Goal: Transaction & Acquisition: Purchase product/service

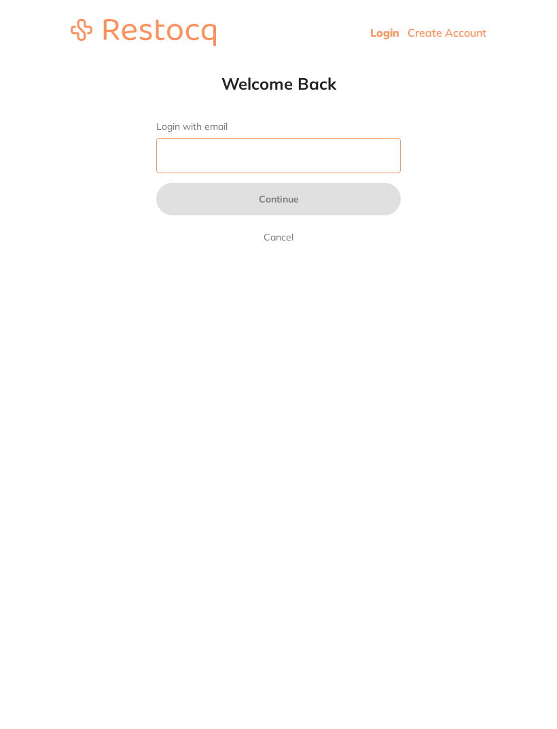
click at [188, 153] on input "Login with email" at bounding box center [278, 155] width 245 height 35
type input "[EMAIL_ADDRESS][DOMAIN_NAME]"
click at [279, 201] on button "Continue" at bounding box center [278, 199] width 245 height 33
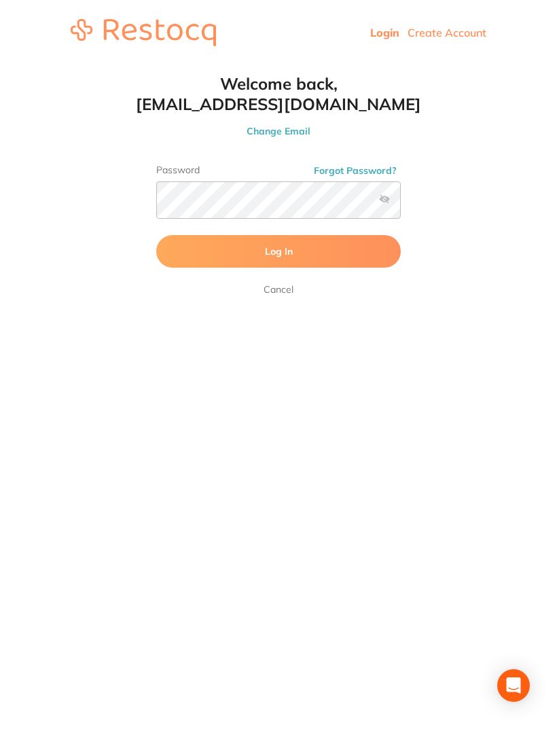
click at [338, 249] on button "Log In" at bounding box center [278, 251] width 245 height 33
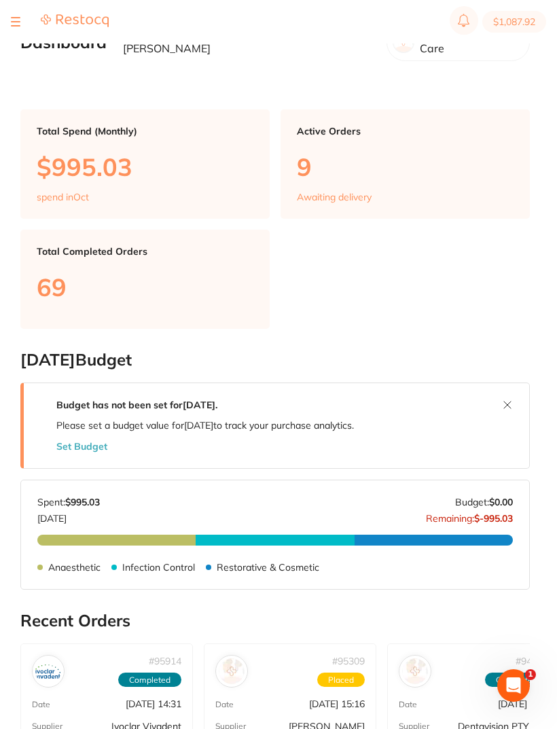
click at [519, 21] on button "$1,087.92" at bounding box center [515, 22] width 64 height 22
checkbox input "true"
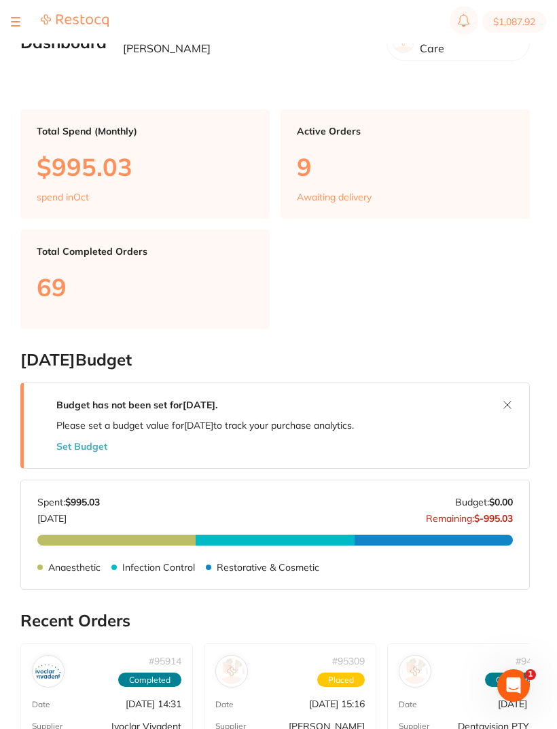
checkbox input "true"
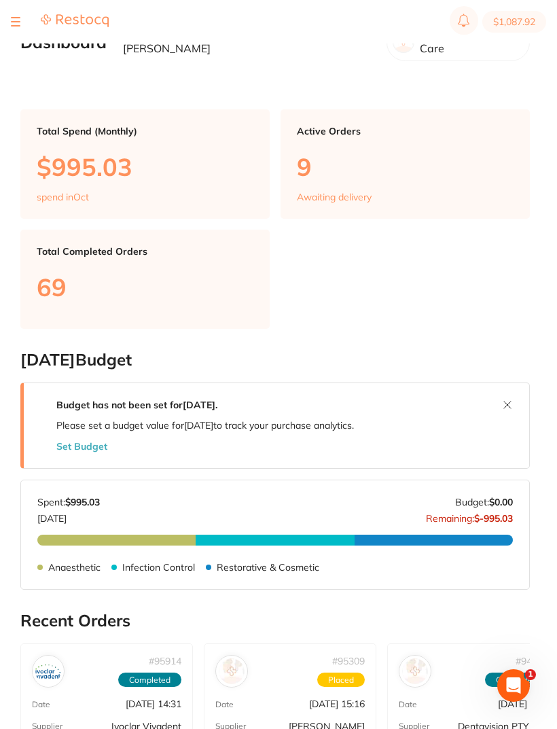
checkbox input "true"
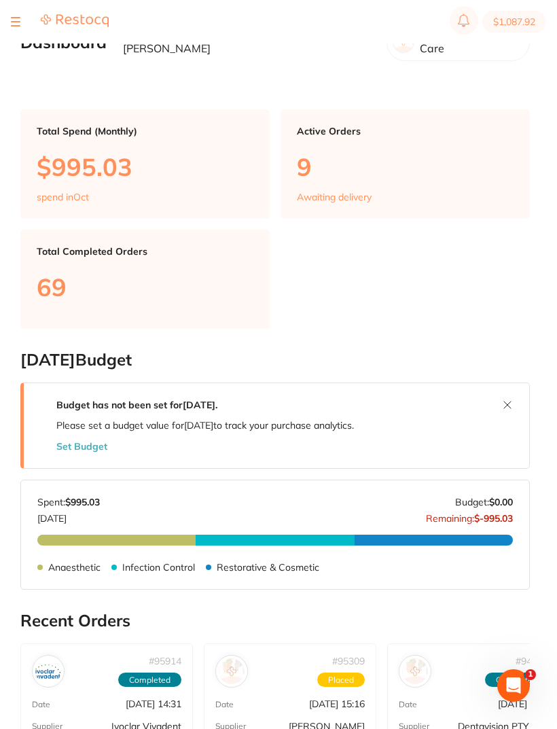
checkbox input "true"
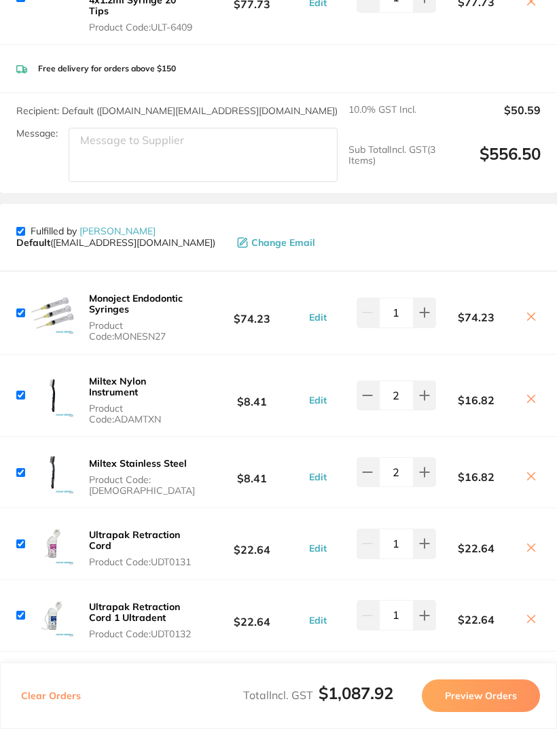
scroll to position [366, 0]
